Goal: Information Seeking & Learning: Learn about a topic

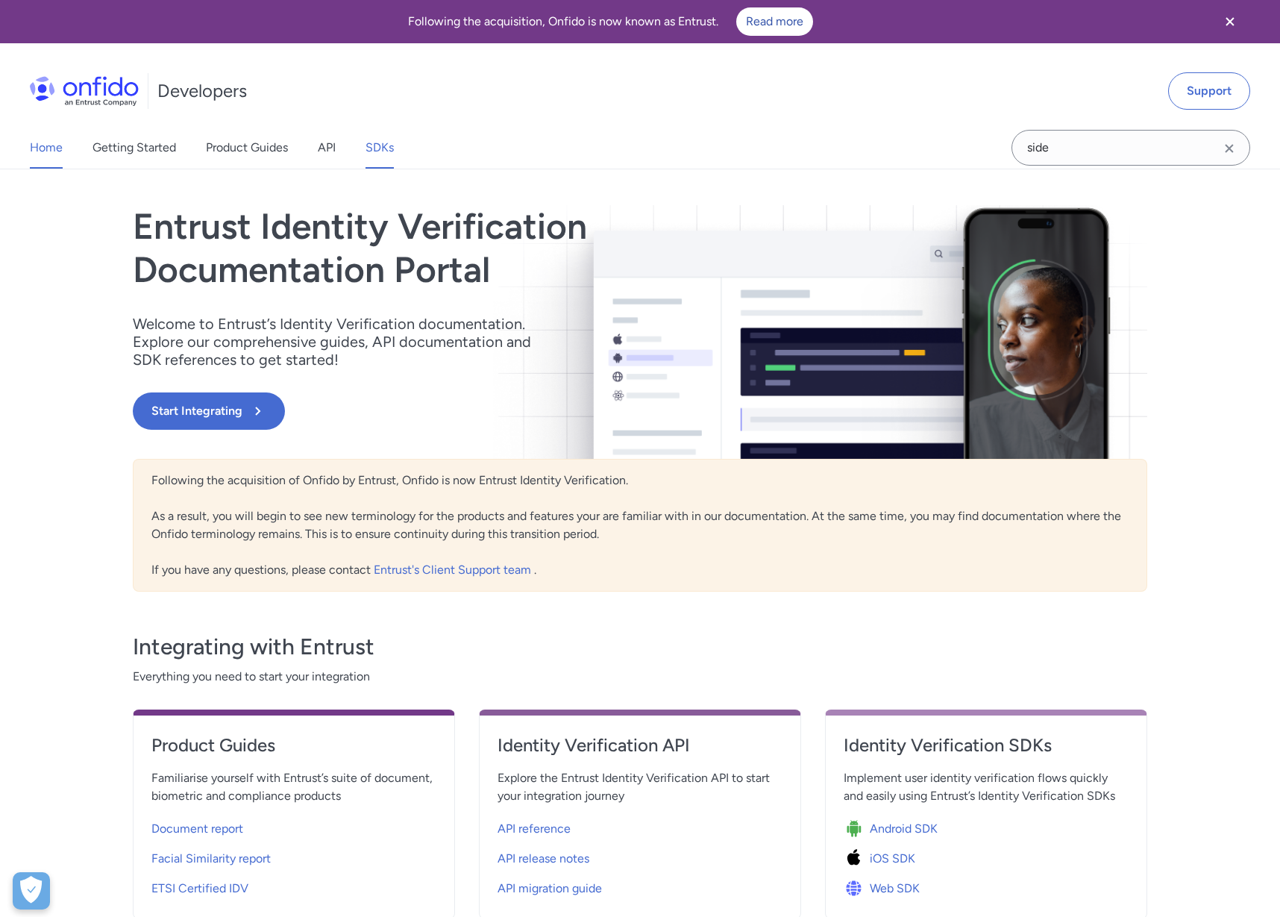
click at [376, 151] on link "SDKs" at bounding box center [380, 148] width 28 height 42
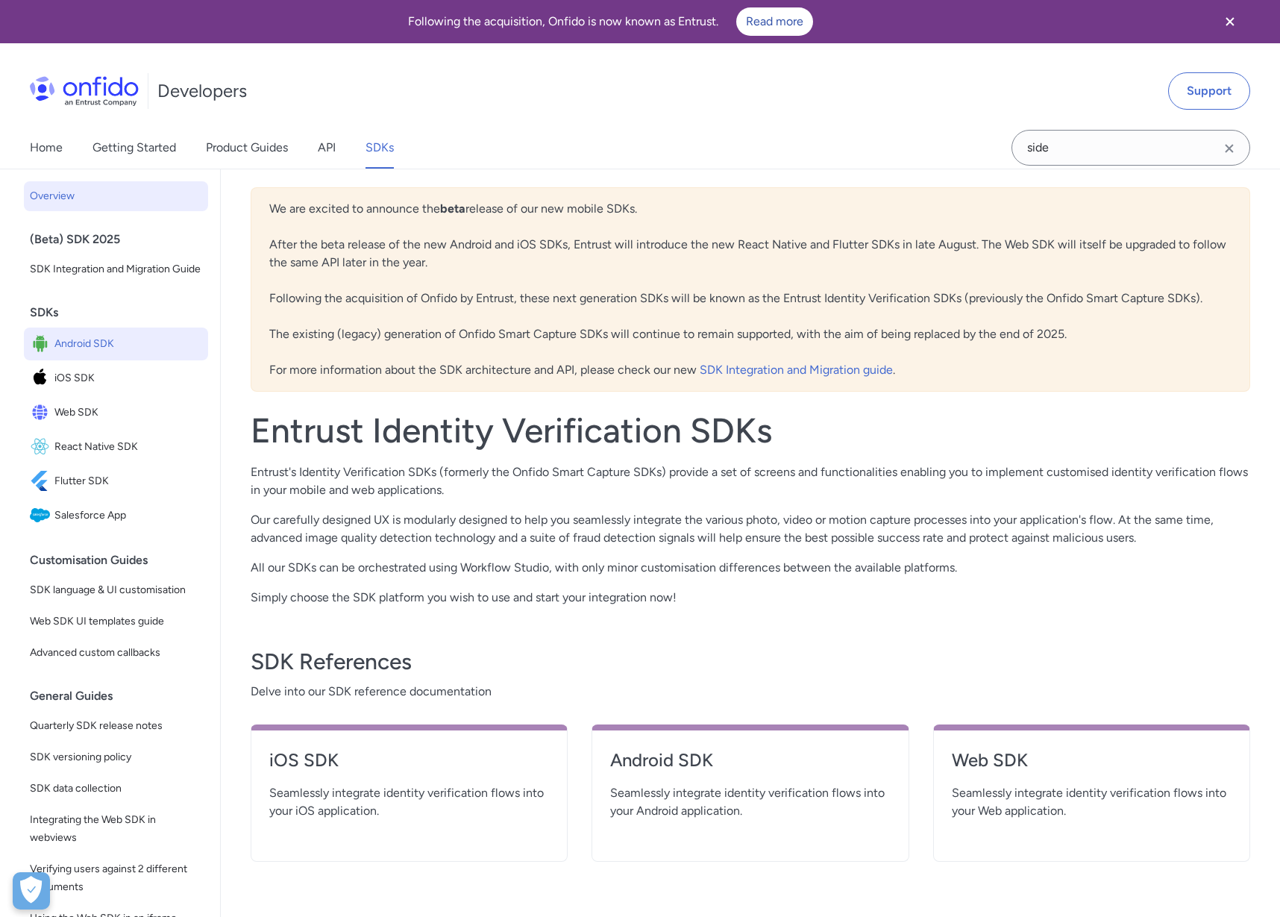
click at [72, 342] on span "Android SDK" at bounding box center [128, 343] width 148 height 21
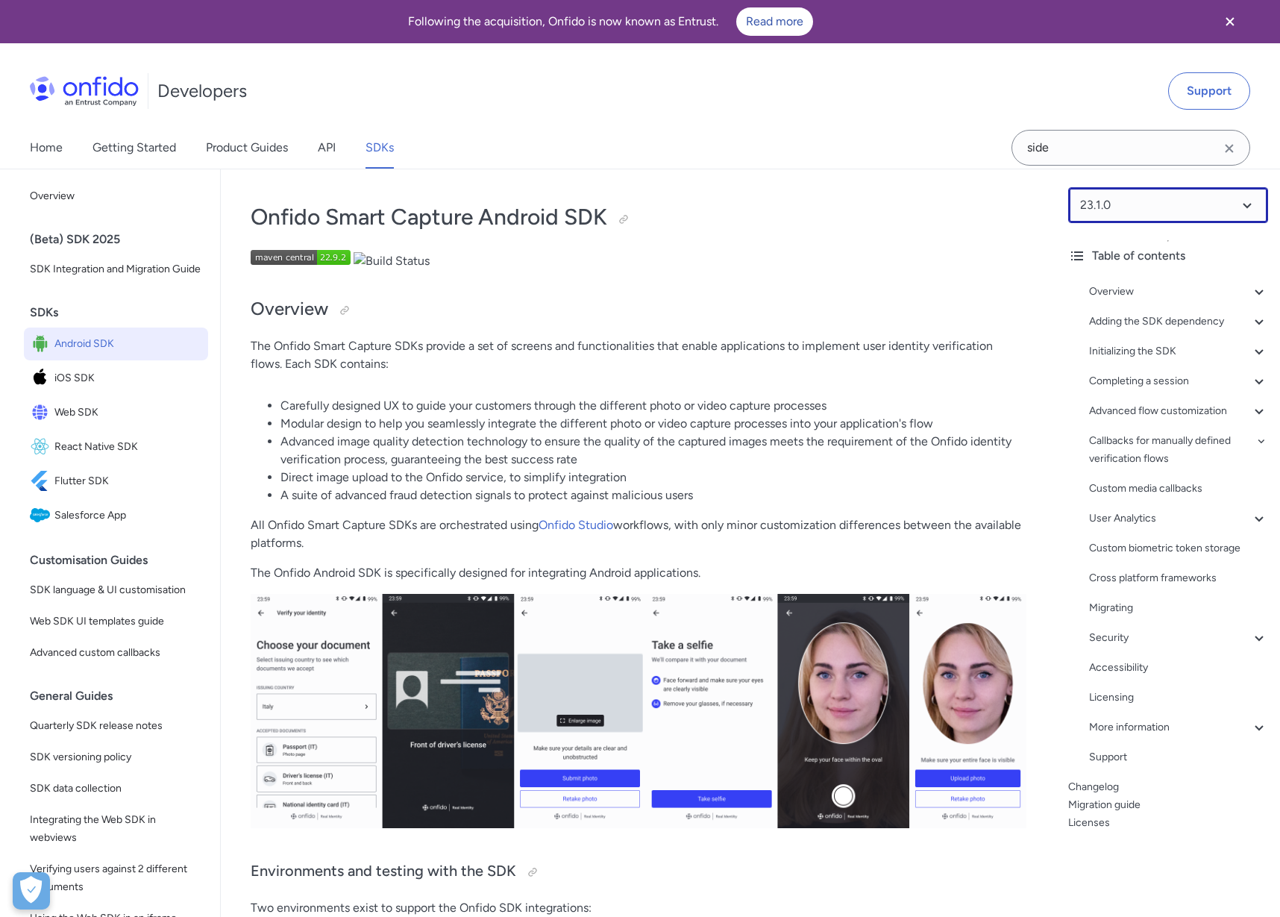
click at [1137, 214] on select at bounding box center [1168, 205] width 200 height 36
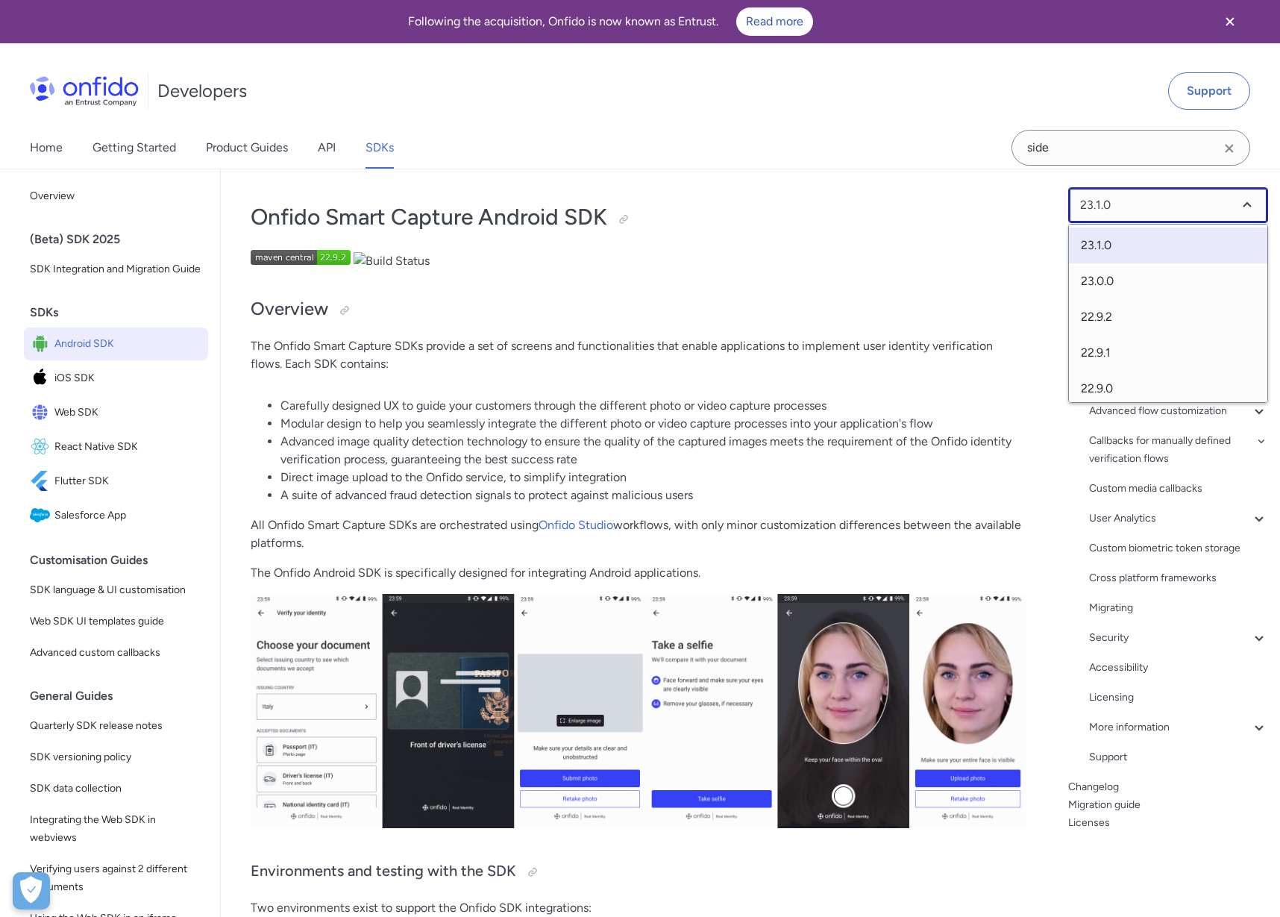
click at [1137, 214] on select at bounding box center [1168, 205] width 200 height 36
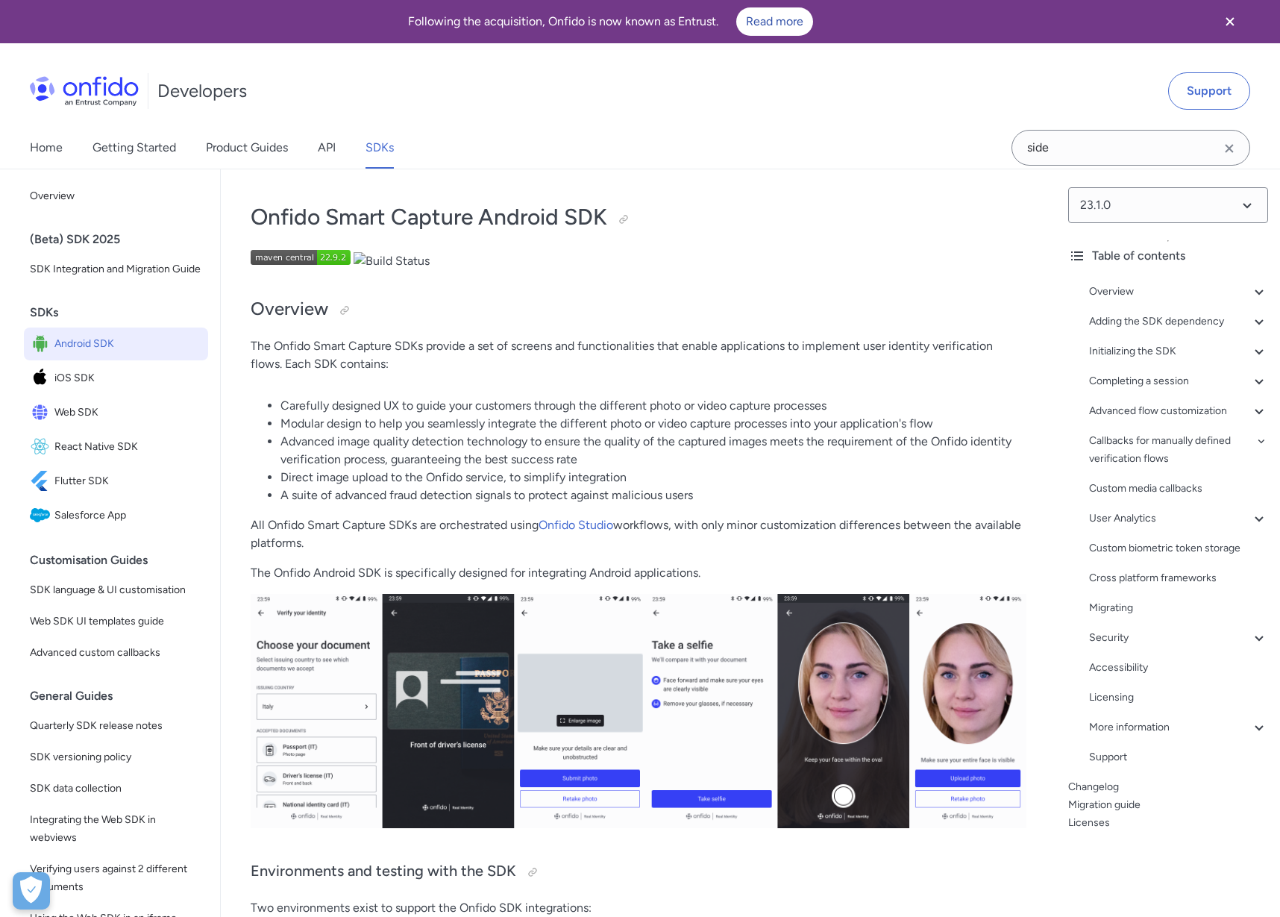
click at [1143, 522] on div "User Analytics" at bounding box center [1178, 519] width 179 height 18
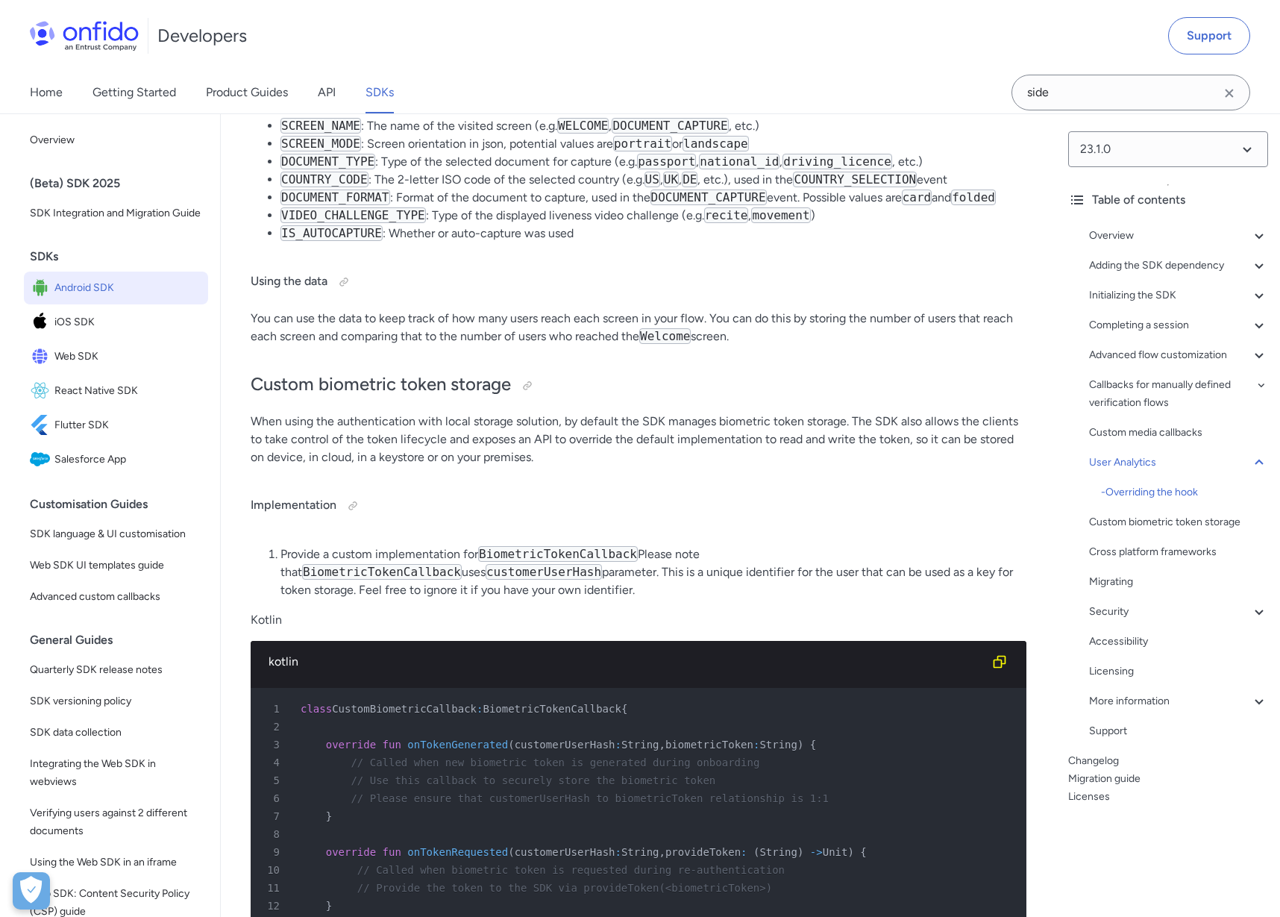
scroll to position [30077, 0]
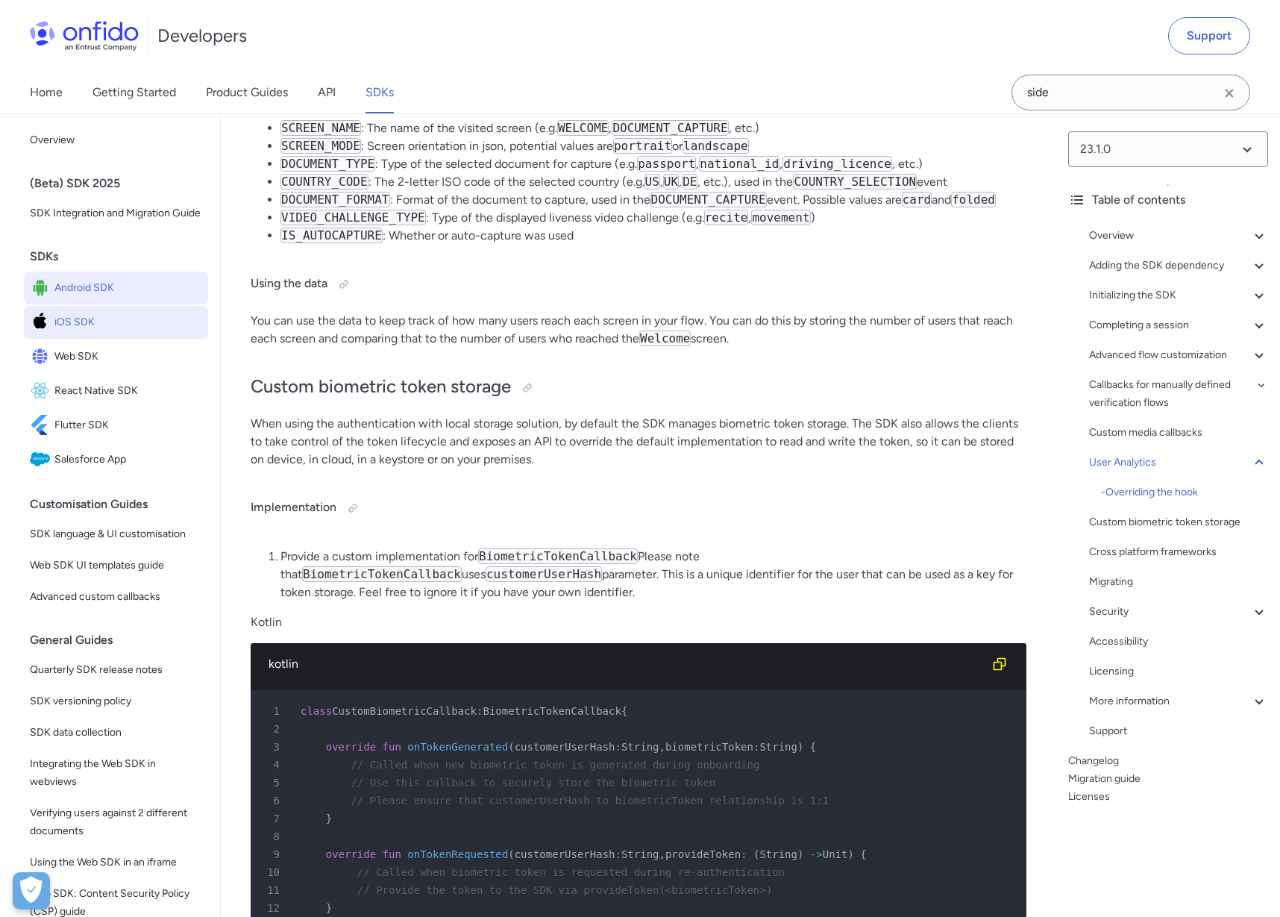
click at [55, 319] on span "iOS SDK" at bounding box center [128, 322] width 148 height 21
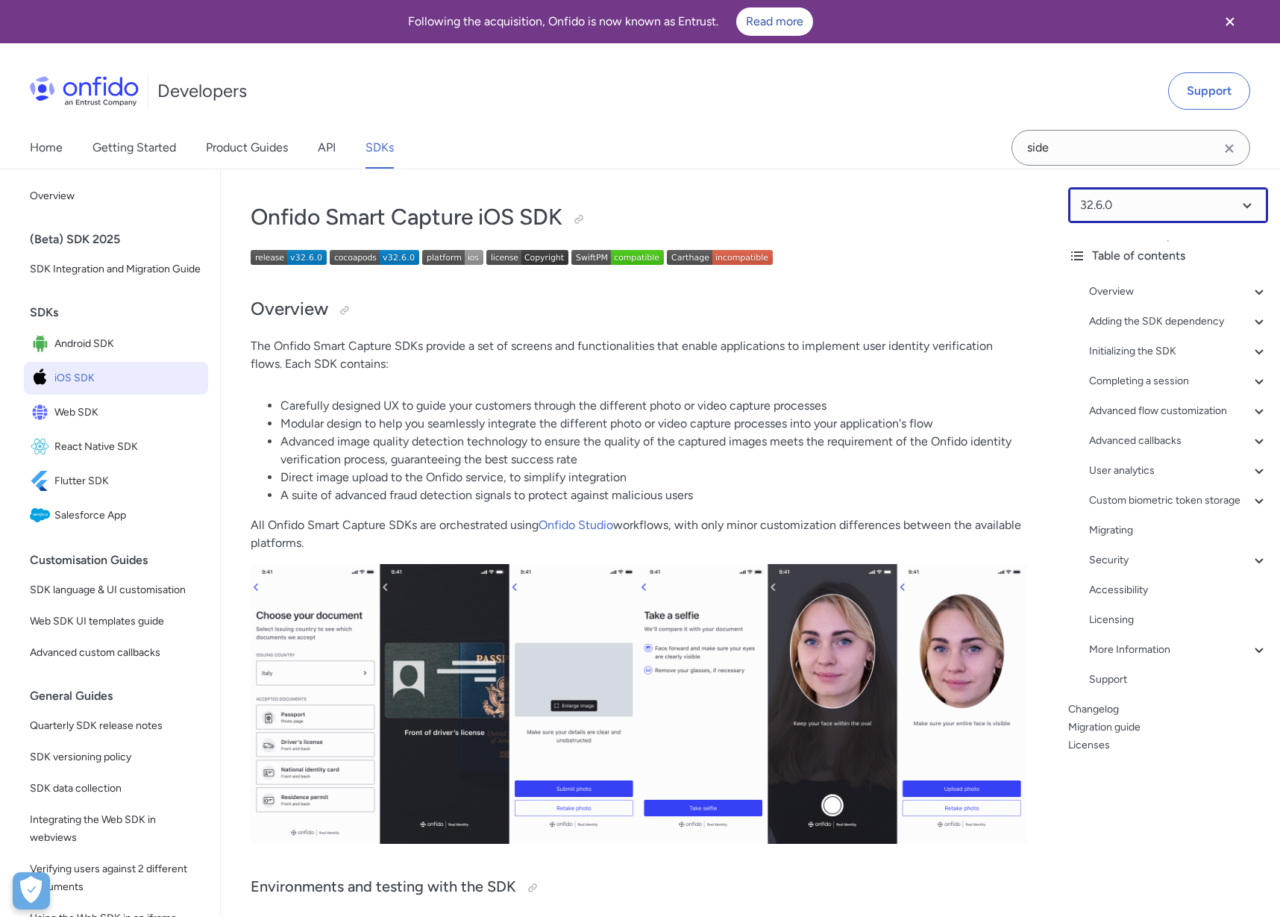
click at [1156, 213] on select at bounding box center [1168, 205] width 200 height 36
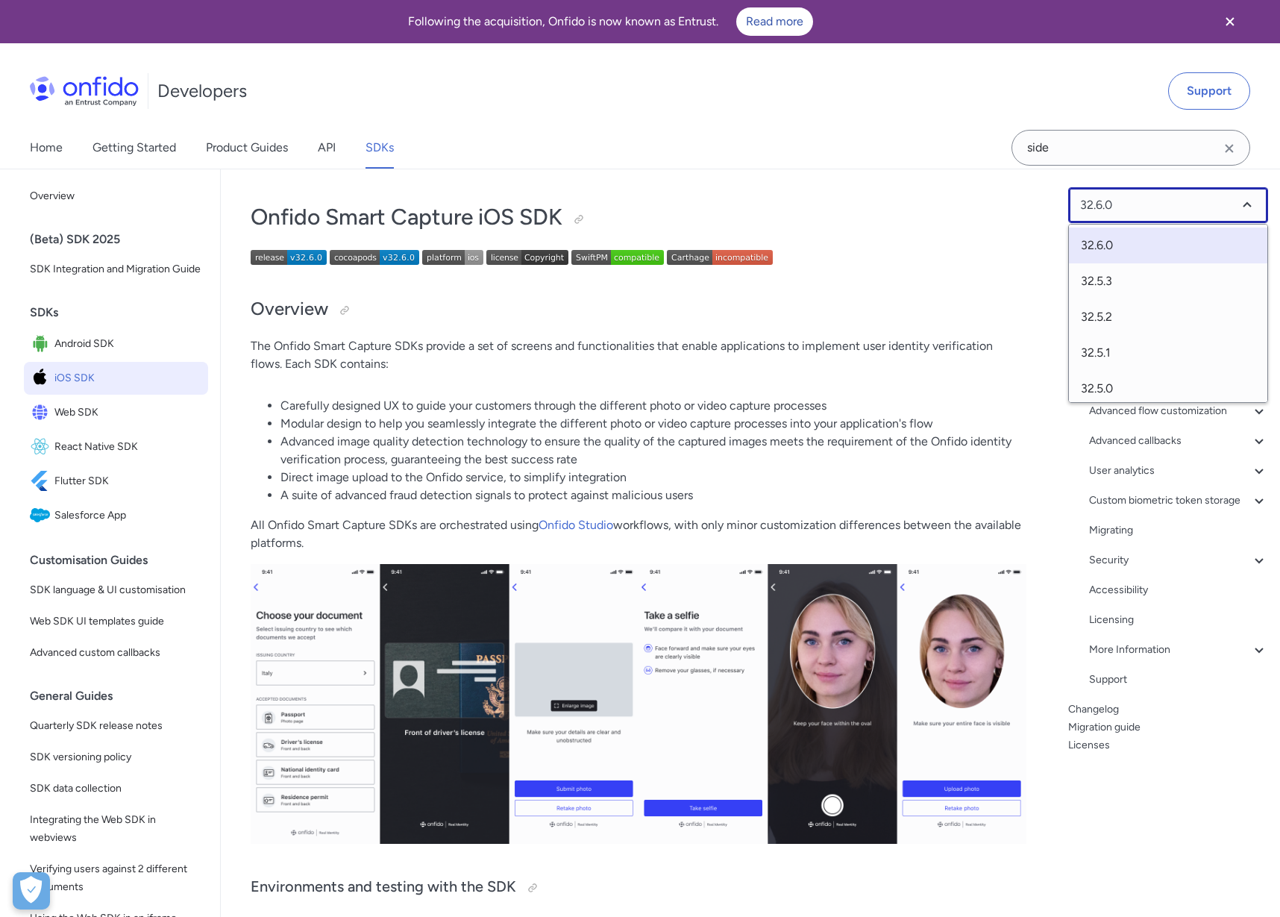
click at [1156, 213] on select at bounding box center [1168, 205] width 200 height 36
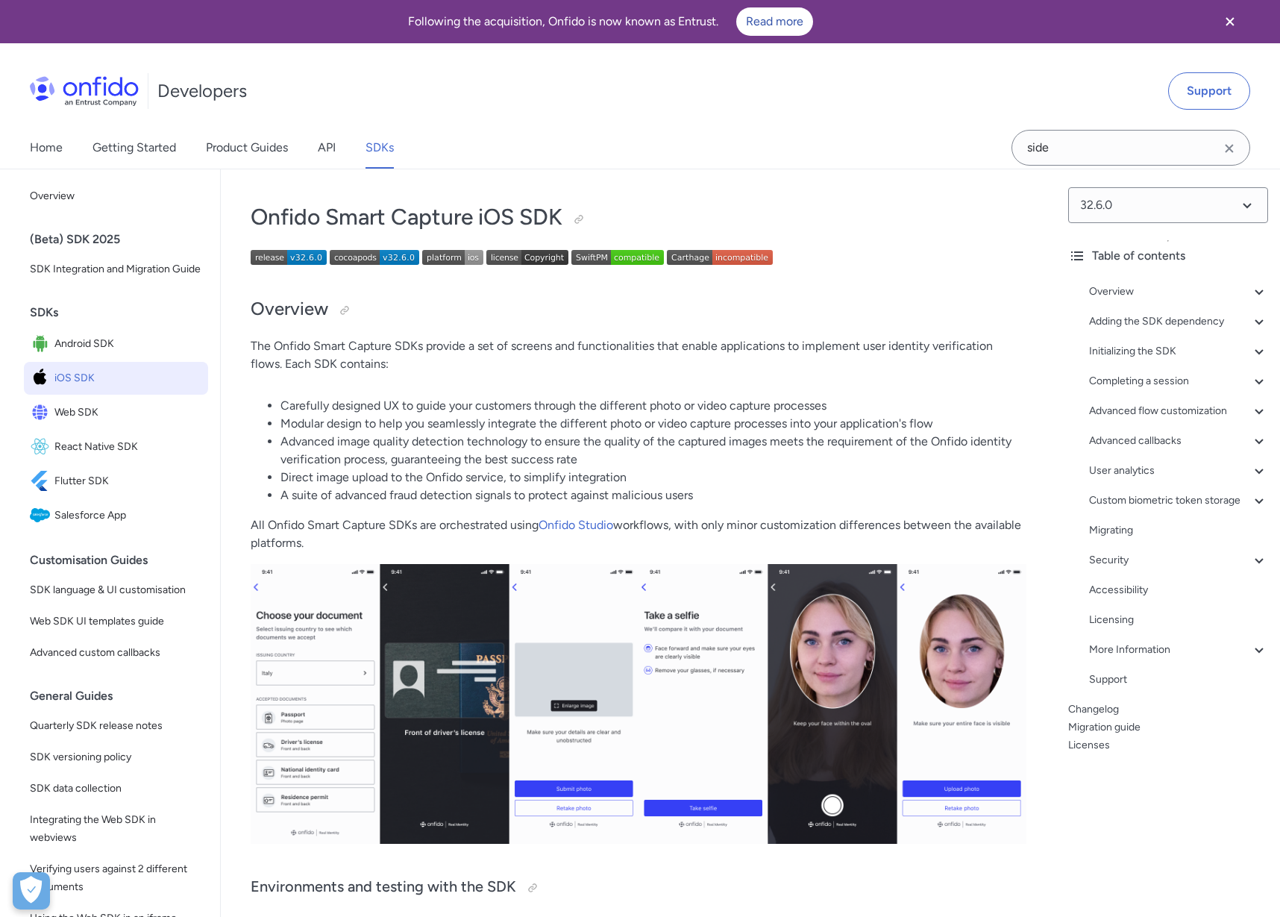
click at [856, 358] on p "The Onfido Smart Capture SDKs provide a set of screens and functionalities that…" at bounding box center [639, 355] width 776 height 36
click at [632, 446] on li "Advanced image quality detection technology to ensure the quality of the captur…" at bounding box center [654, 451] width 746 height 36
click at [1231, 24] on icon "Close banner" at bounding box center [1230, 22] width 18 height 18
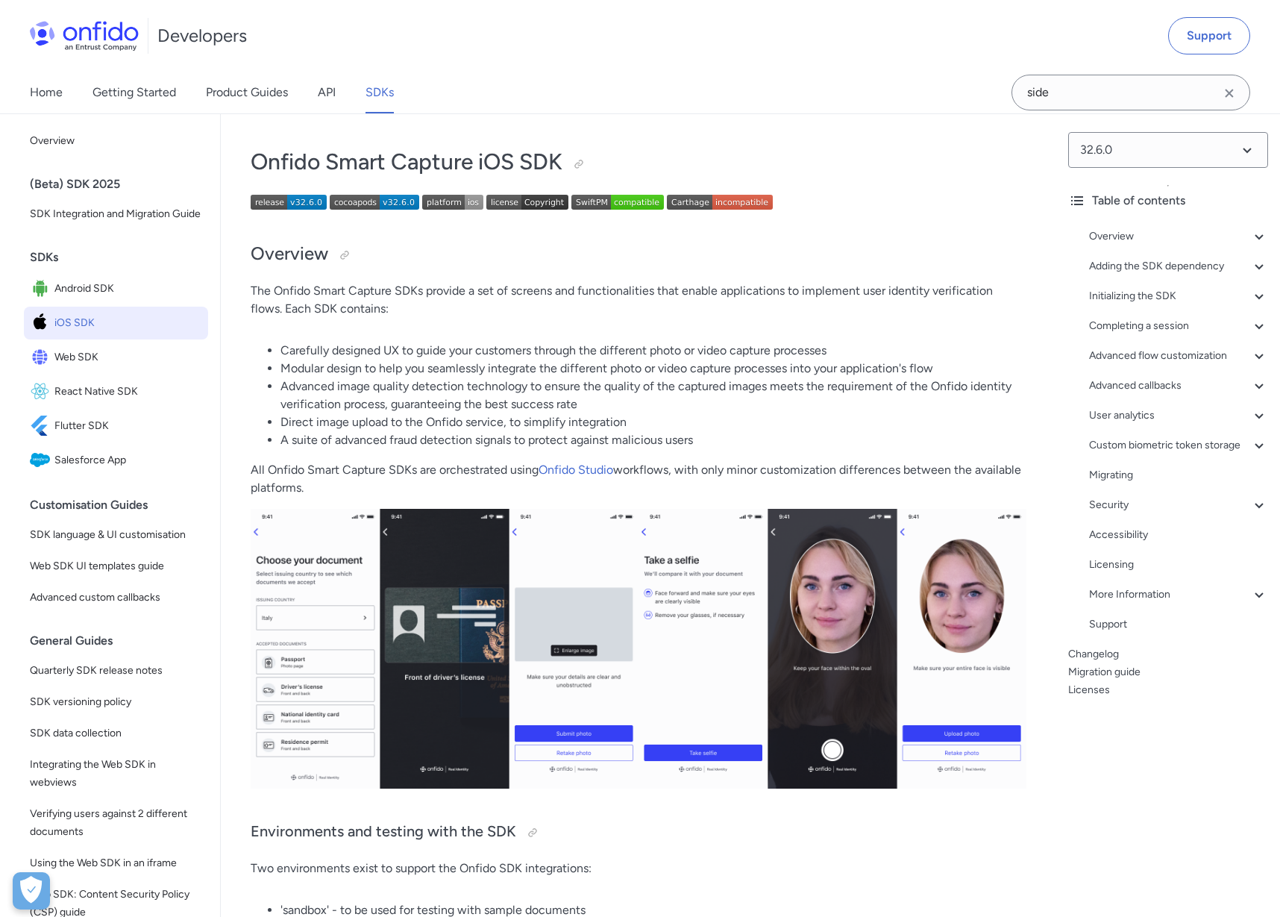
click at [760, 353] on li "Carefully designed UX to guide your customers through the different photo or vi…" at bounding box center [654, 351] width 746 height 18
click at [1148, 410] on div "User analytics" at bounding box center [1178, 416] width 179 height 18
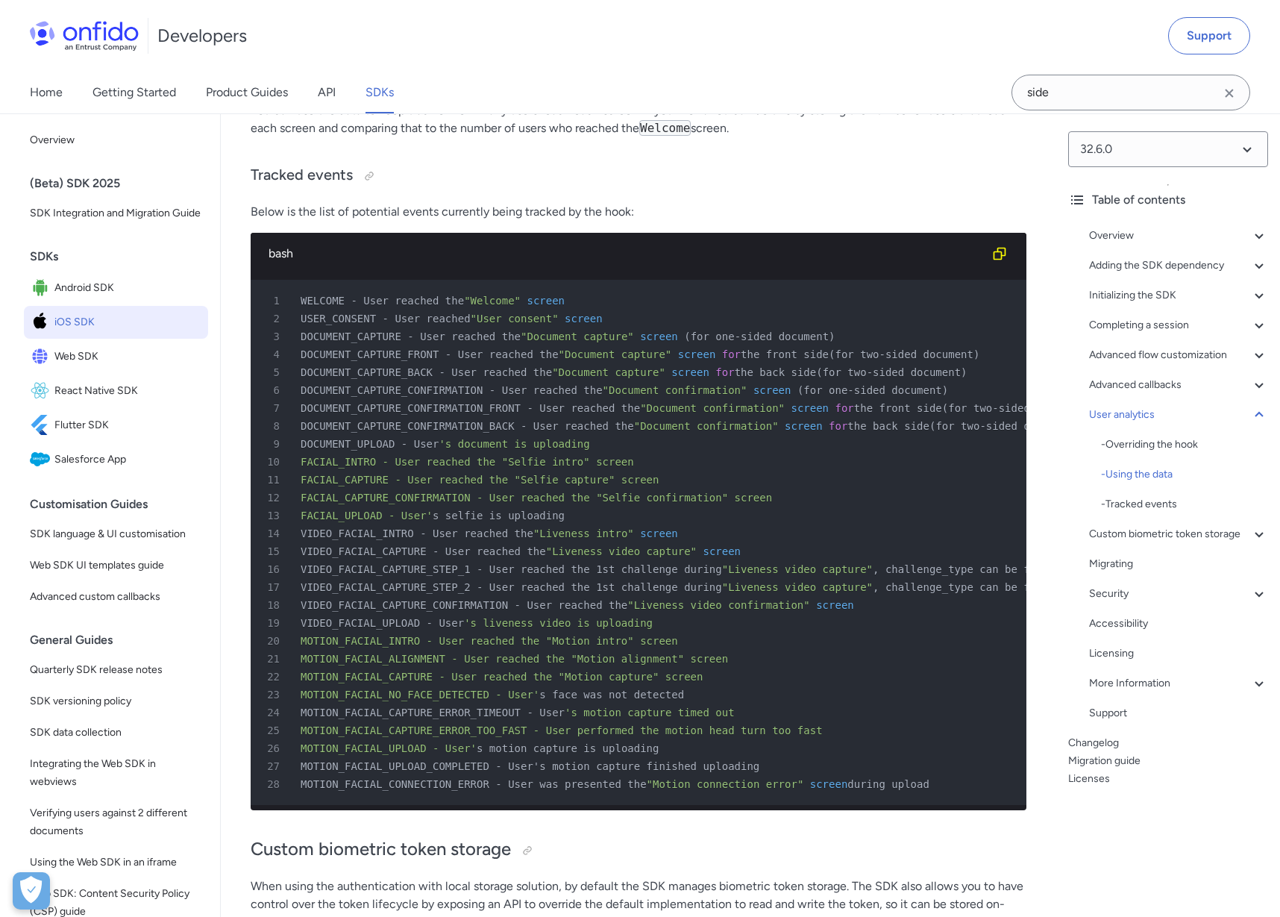
scroll to position [39141, 0]
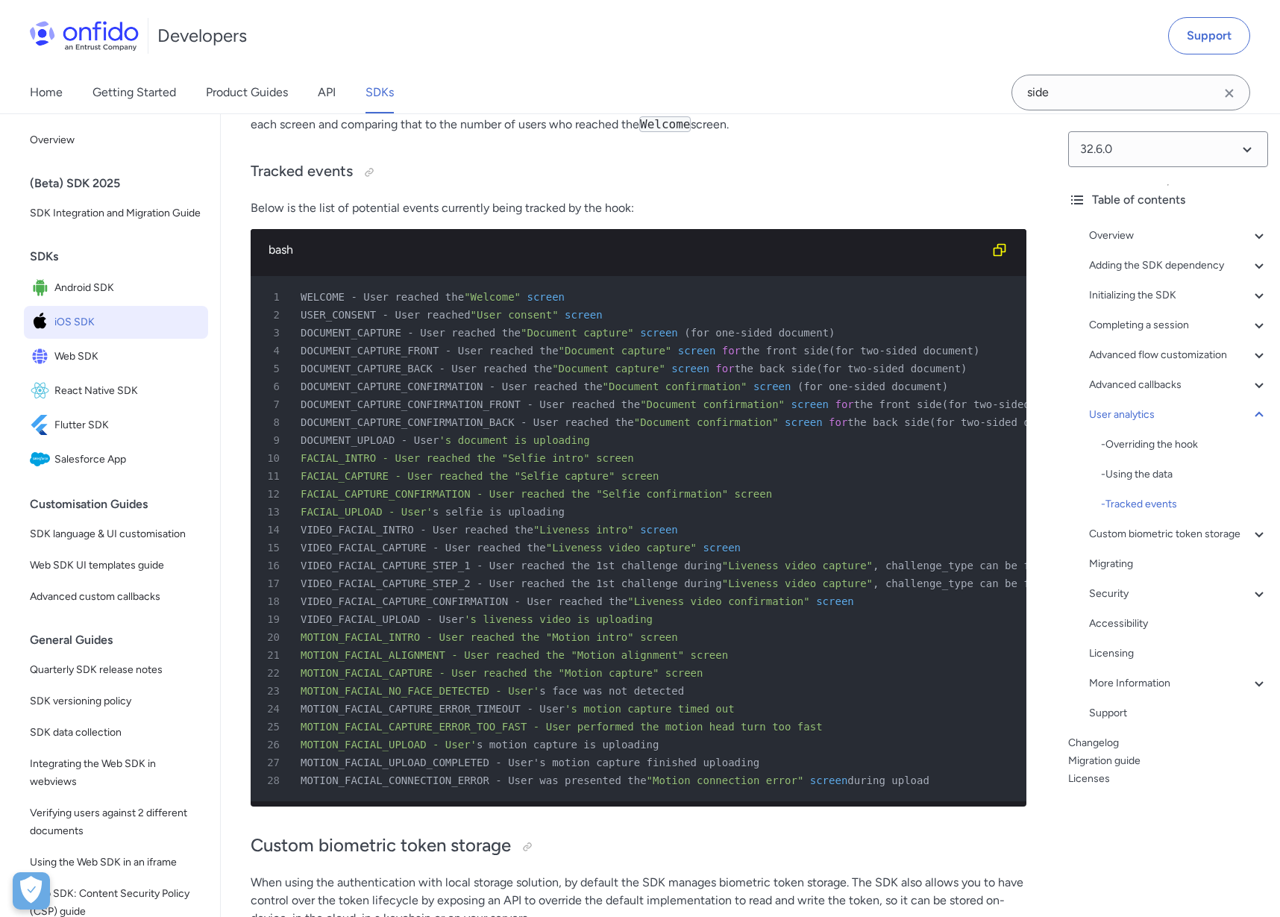
drag, startPoint x: 300, startPoint y: 313, endPoint x: 965, endPoint y: 801, distance: 825.7
click at [967, 801] on pre "1 WELCOME - User reached the "Welcome" screen 2 USER_CONSENT - User reached "Us…" at bounding box center [639, 538] width 776 height 525
copy pre "WELCOME - User reached the "Welcome" screen 2 USER_CONSENT - User reached "User…"
click at [102, 292] on span "Android SDK" at bounding box center [128, 288] width 148 height 21
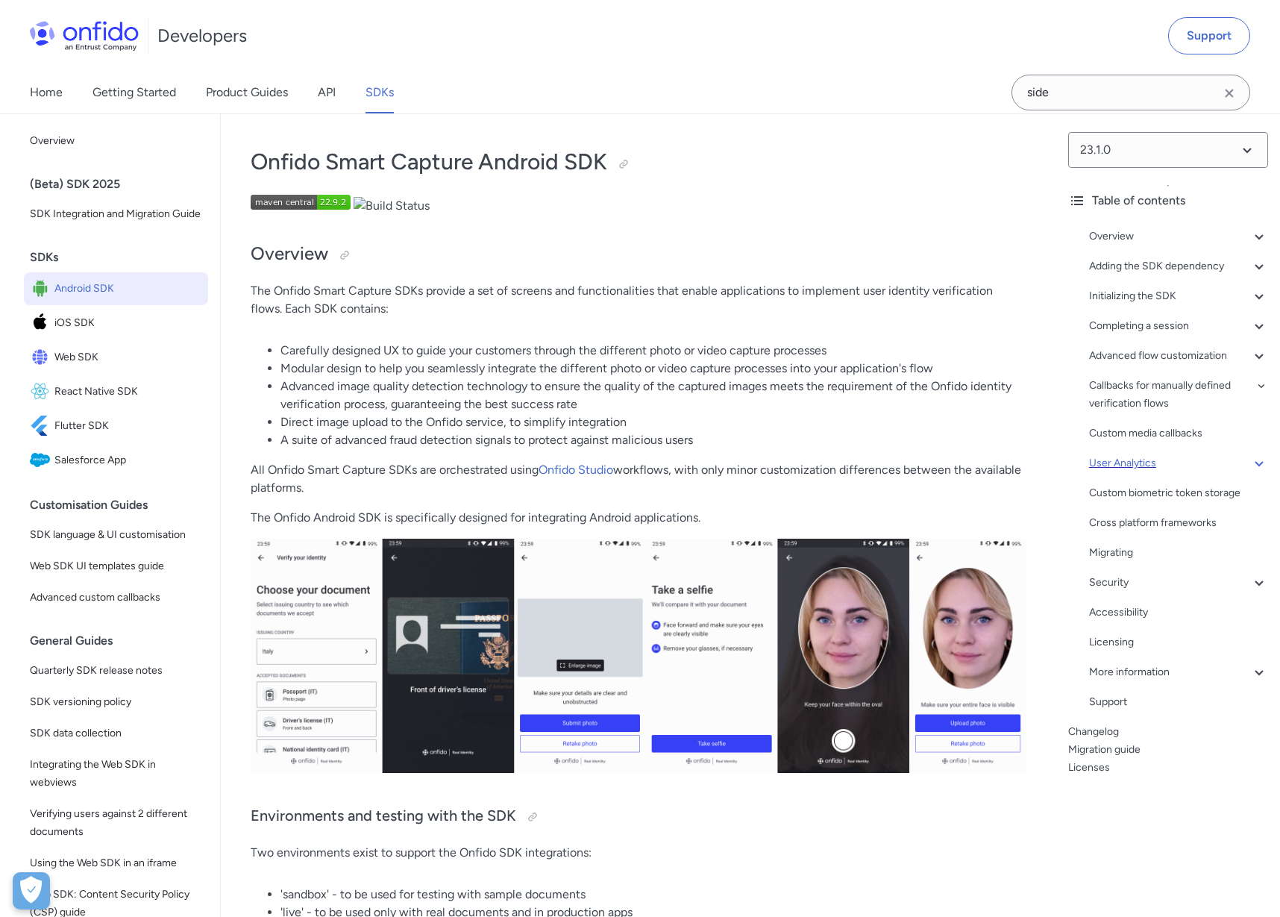
click at [1131, 457] on div "User Analytics" at bounding box center [1178, 463] width 179 height 18
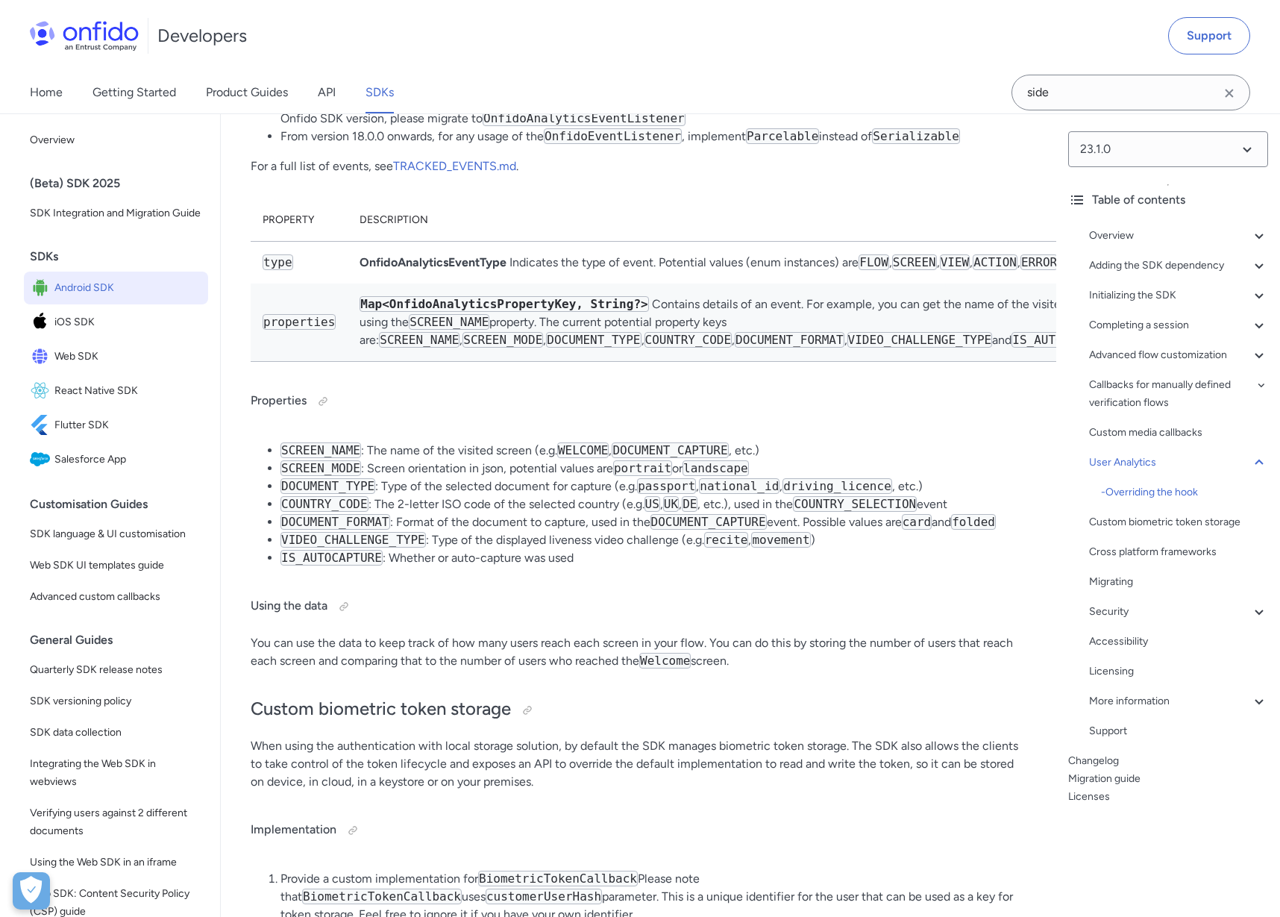
scroll to position [29598, 0]
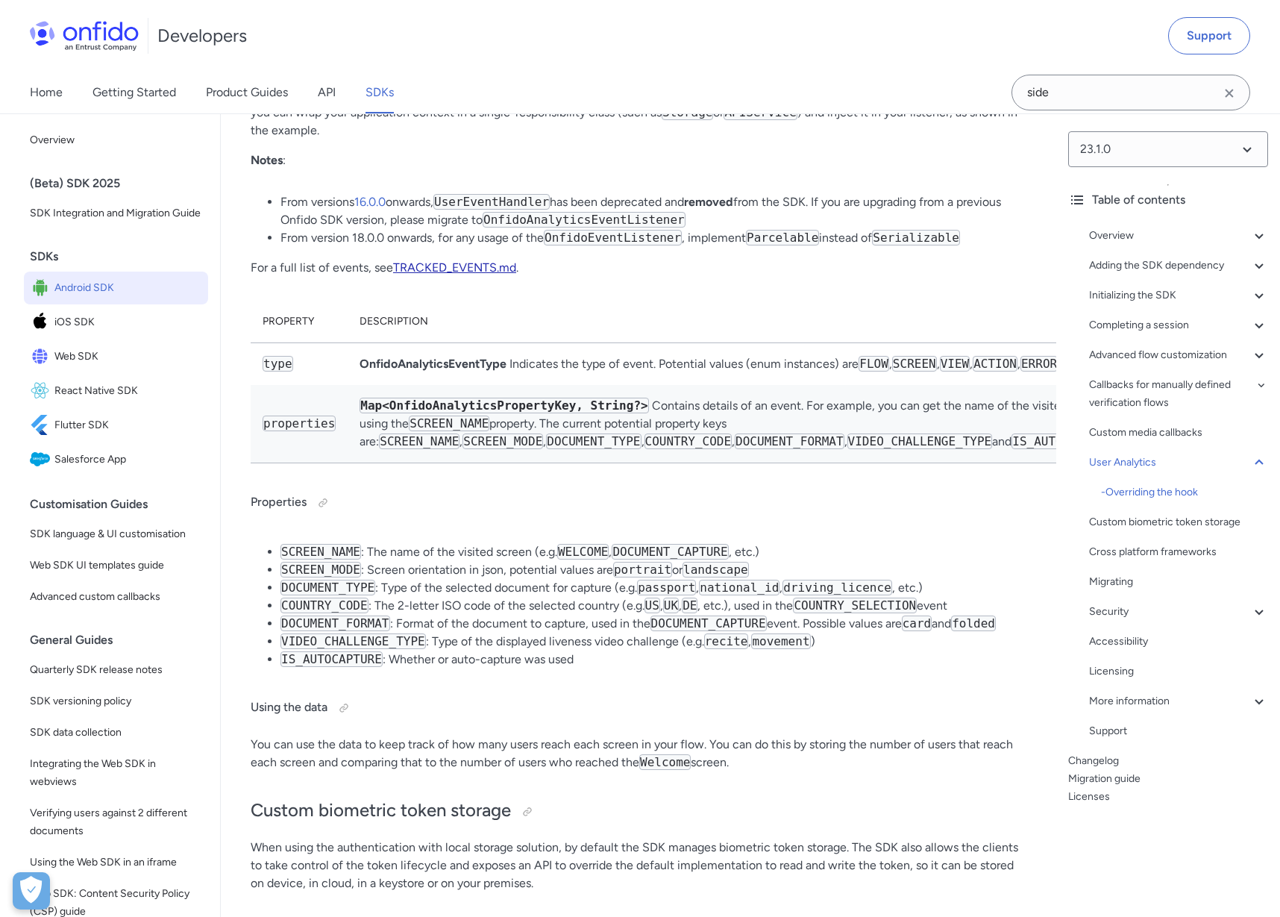
click at [451, 275] on link "TRACKED_EVENTS.md" at bounding box center [454, 267] width 123 height 14
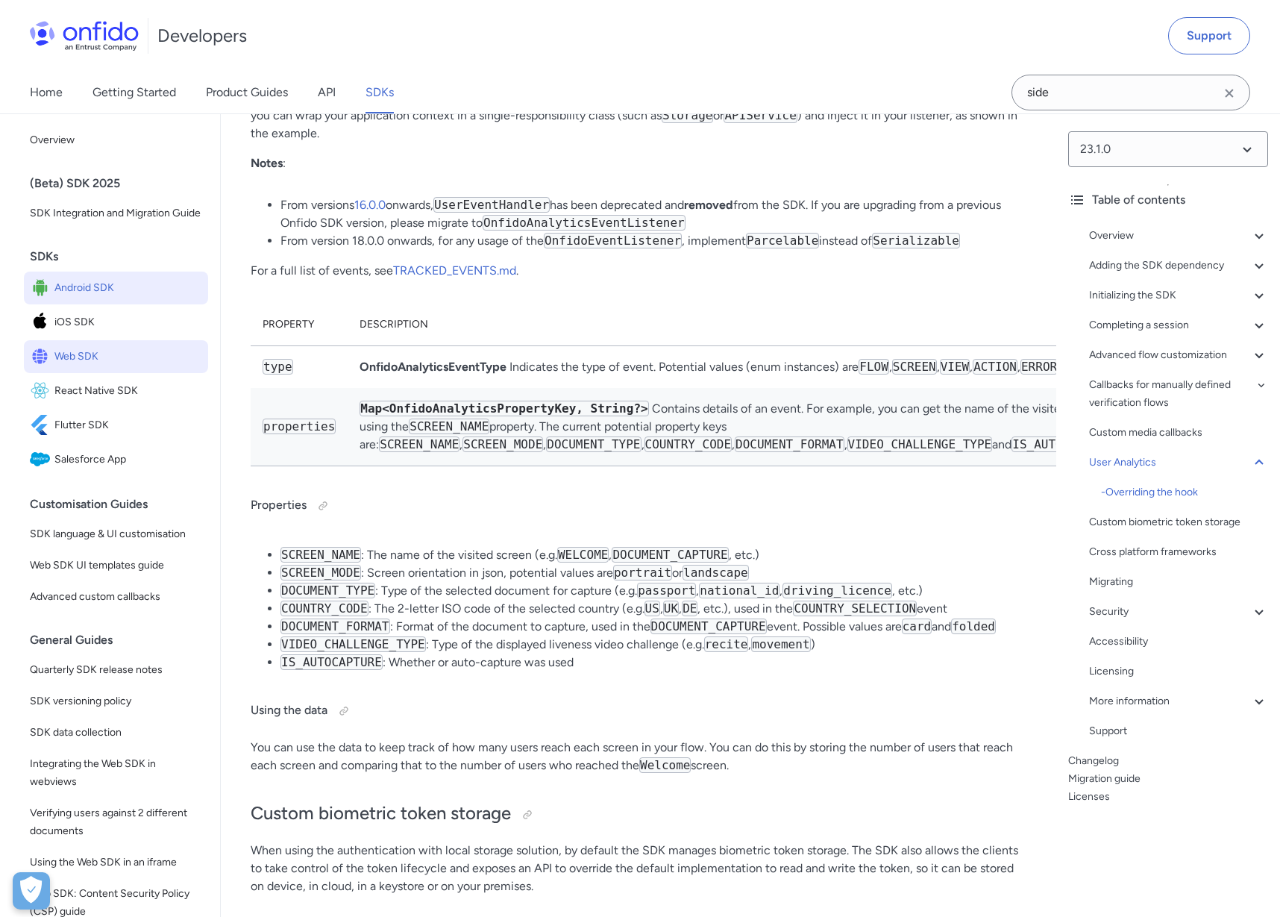
click at [80, 346] on span "Web SDK" at bounding box center [128, 356] width 148 height 21
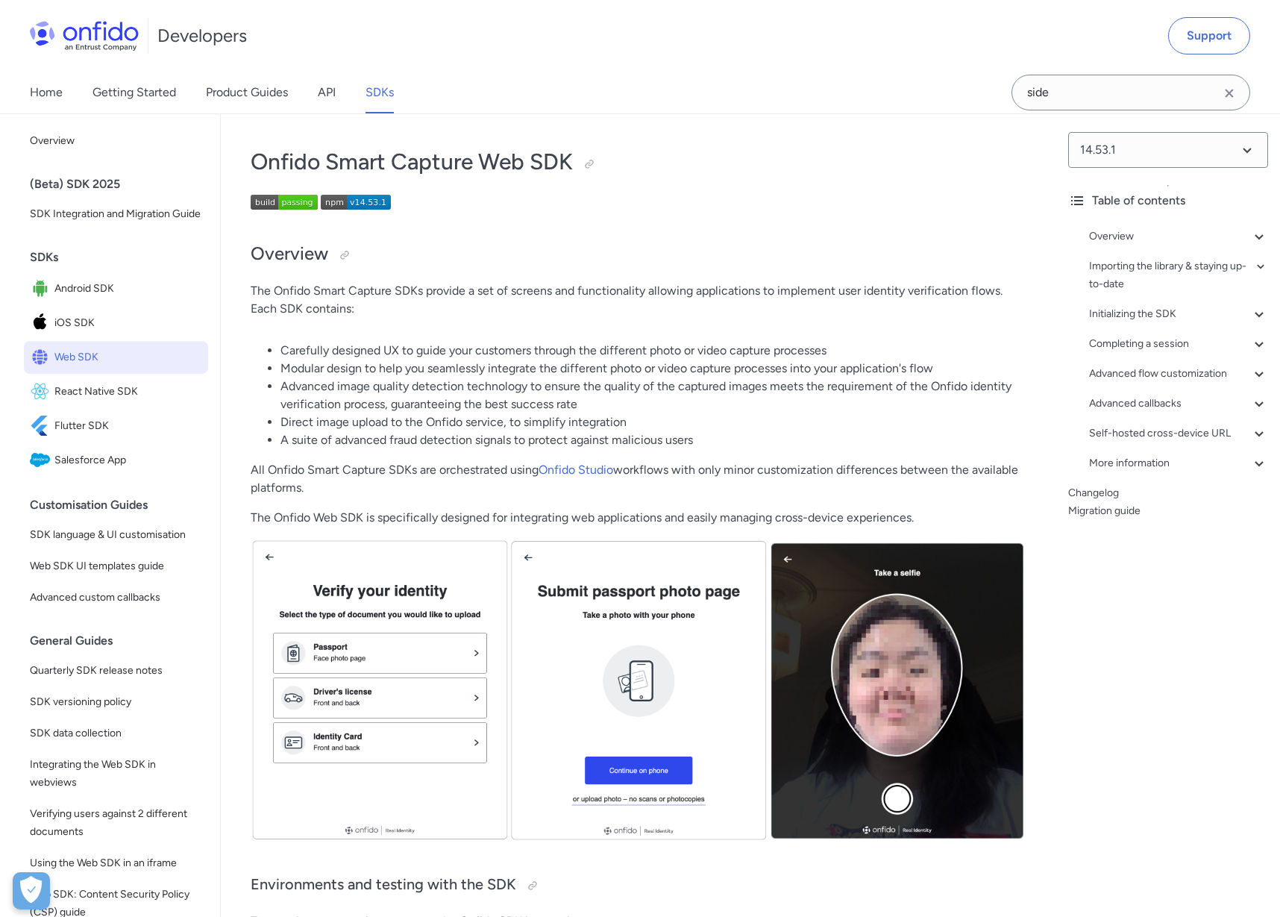
click at [828, 372] on li "Modular design to help you seamlessly integrate the different photo or video ca…" at bounding box center [654, 369] width 746 height 18
click at [1122, 398] on div "Advanced callbacks" at bounding box center [1178, 404] width 179 height 18
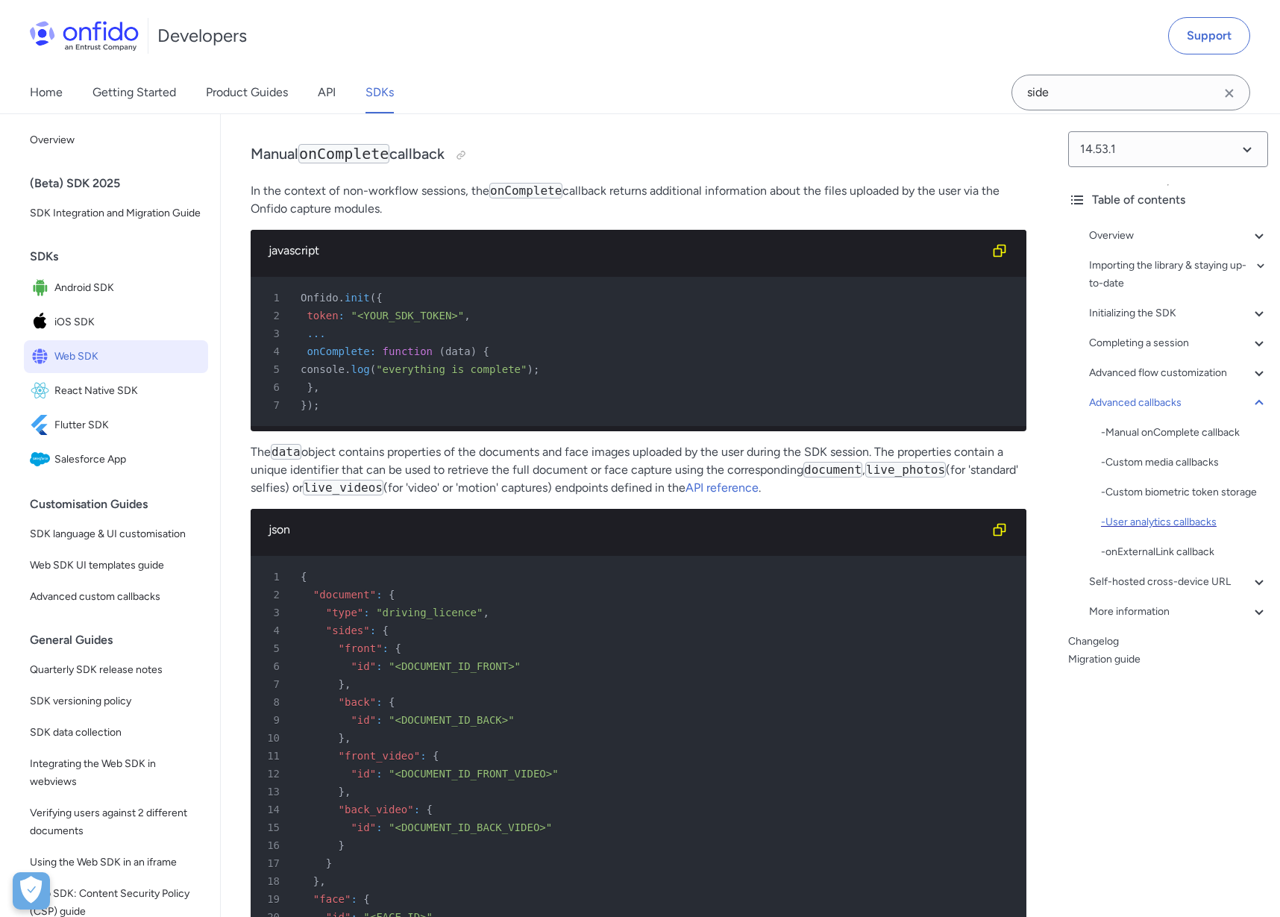
click at [1142, 522] on div "- User analytics callbacks" at bounding box center [1184, 522] width 167 height 18
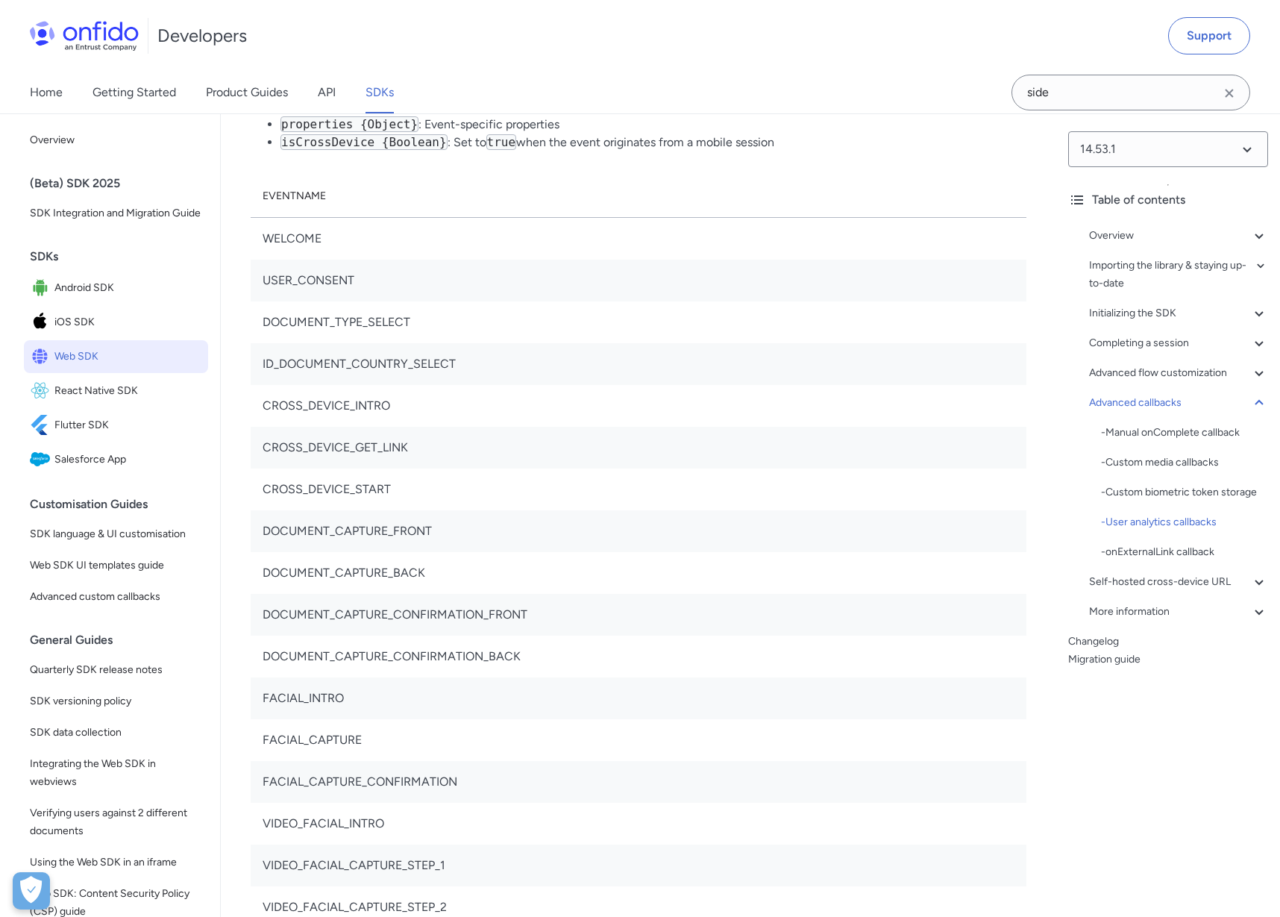
scroll to position [34750, 0]
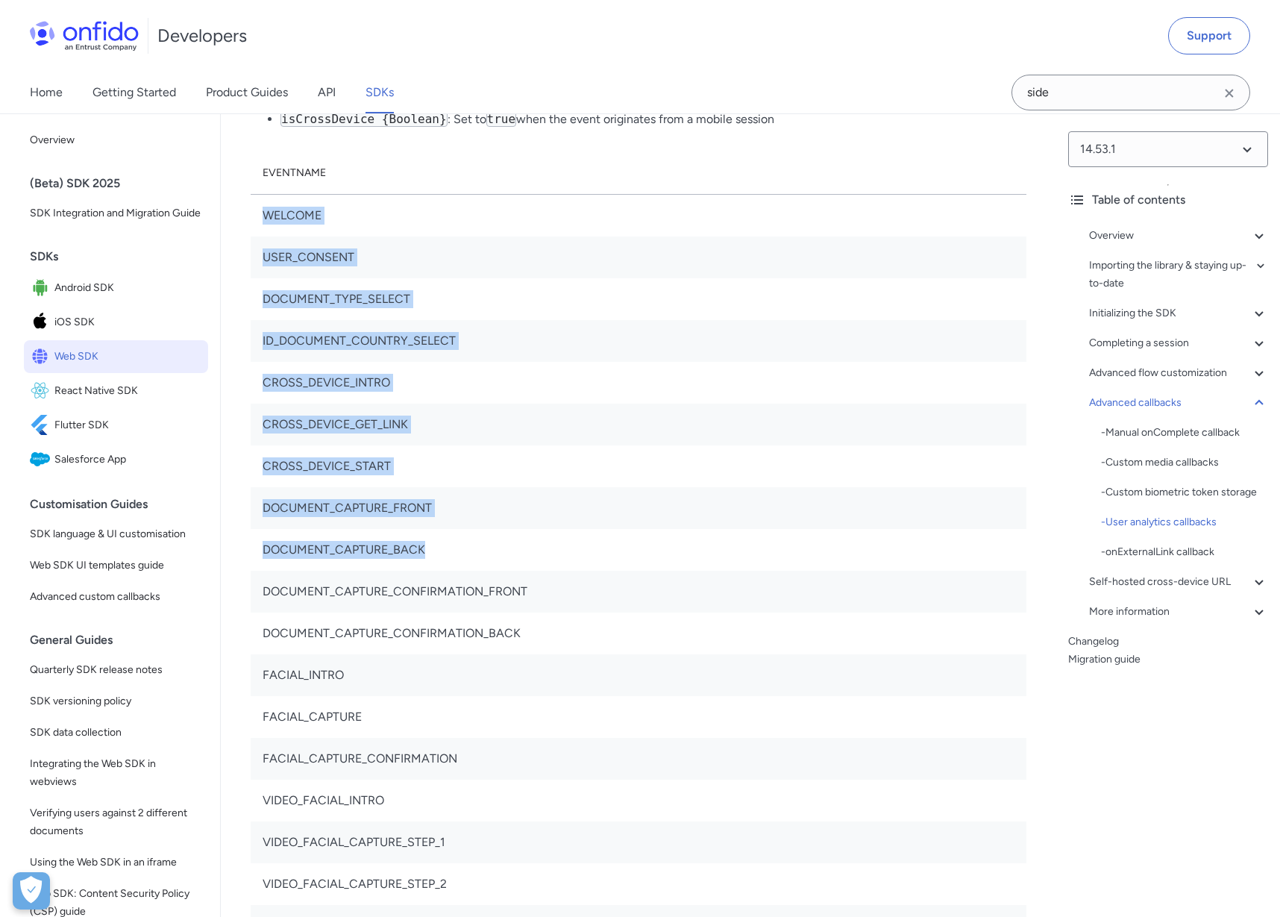
drag, startPoint x: 263, startPoint y: 284, endPoint x: 541, endPoint y: 627, distance: 440.8
click at [541, 627] on tbody "WELCOME USER_CONSENT DOCUMENT_TYPE_SELECT ID_DOCUMENT_COUNTRY_SELECT CROSS_DEVI…" at bounding box center [639, 758] width 776 height 1129
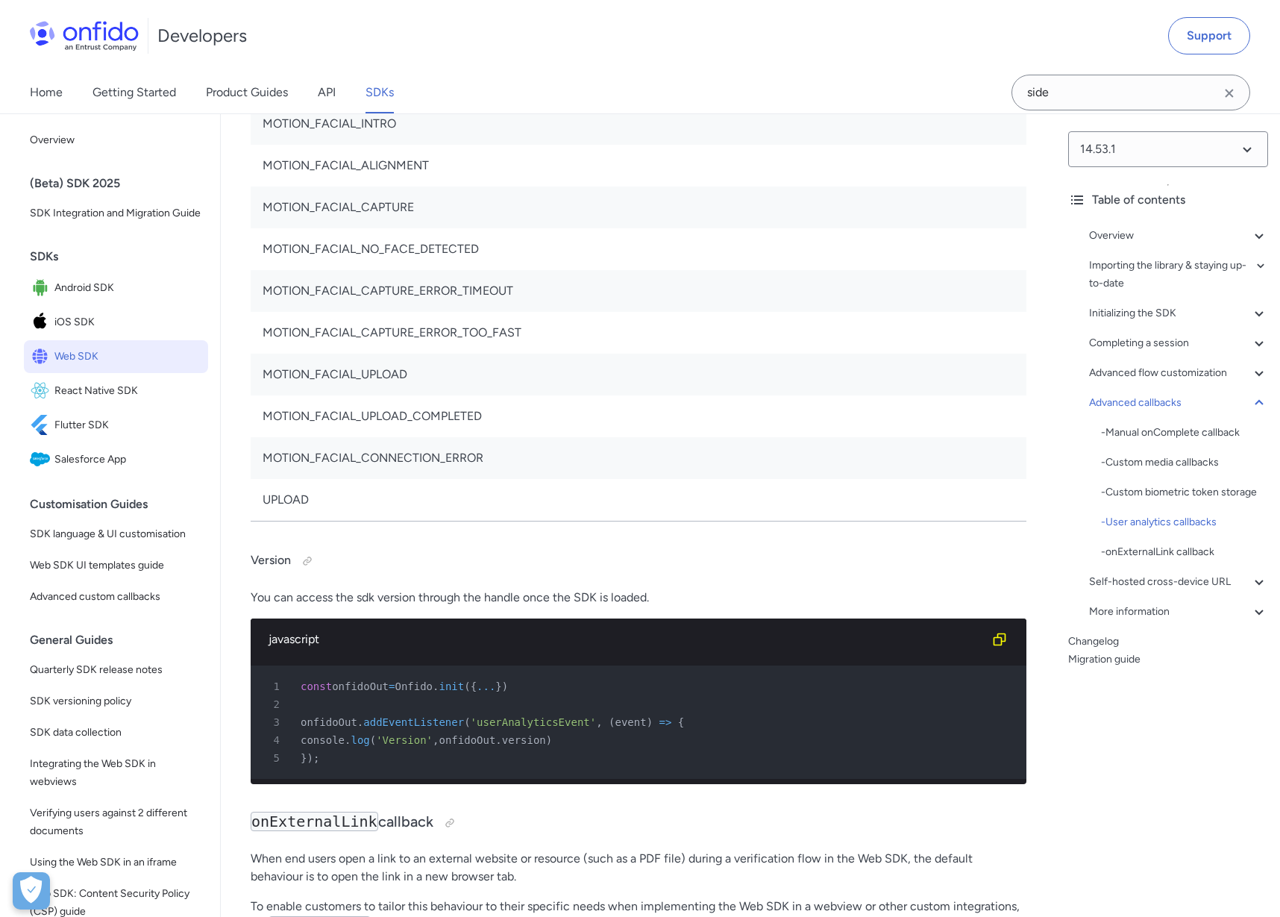
scroll to position [35560, 0]
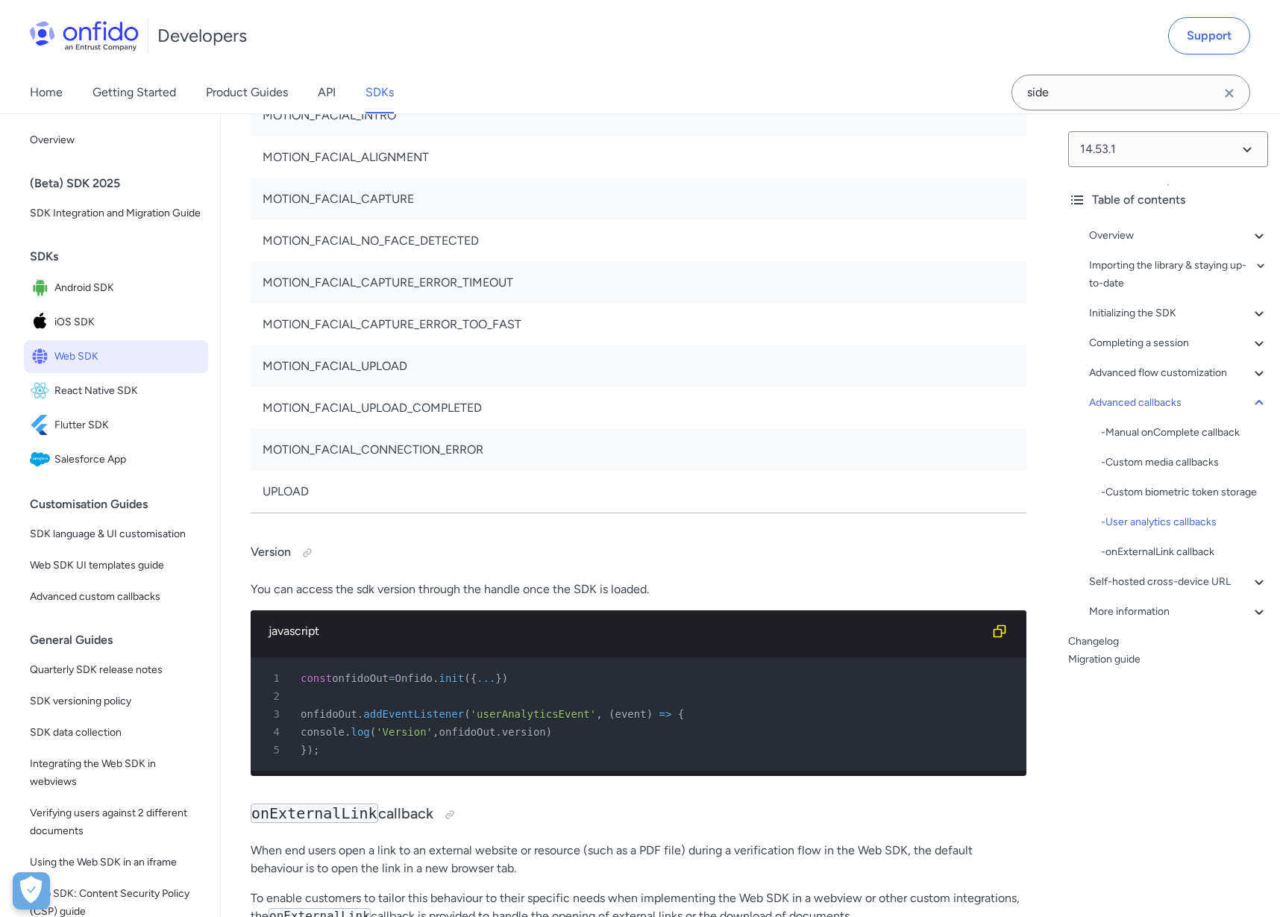
click at [365, 513] on td "UPLOAD" at bounding box center [639, 492] width 776 height 43
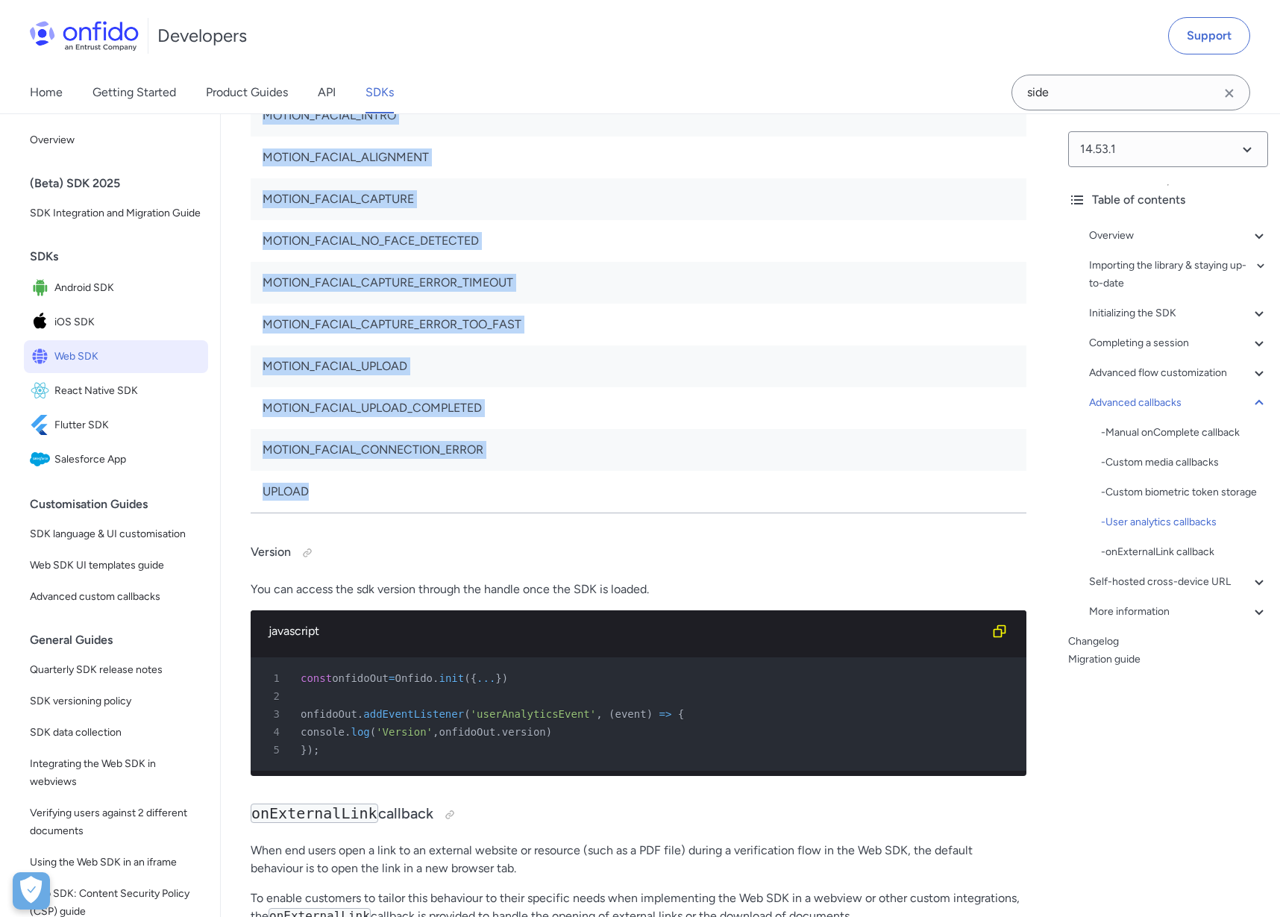
copy tbody "WELCOME USER_CONSENT DOCUMENT_TYPE_SELECT ID_DOCUMENT_COUNTRY_SELECT CROSS_DEVI…"
